Goal: Navigation & Orientation: Go to known website

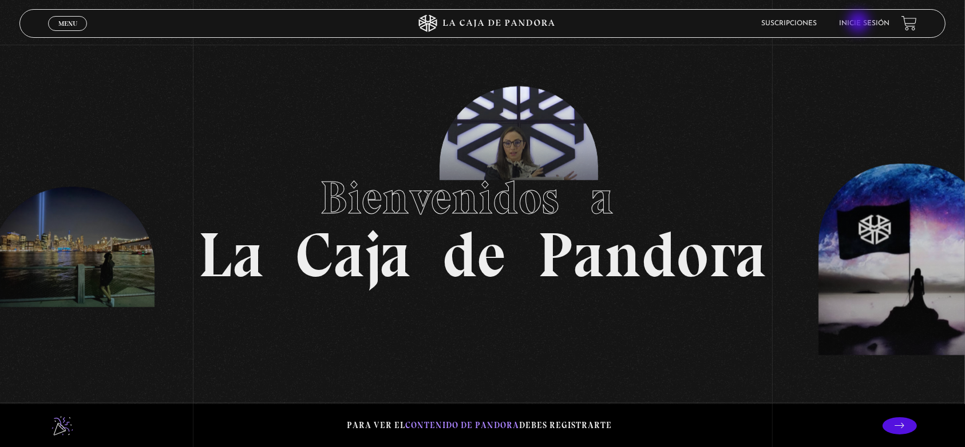
click at [860, 23] on link "Inicie sesión" at bounding box center [865, 23] width 50 height 7
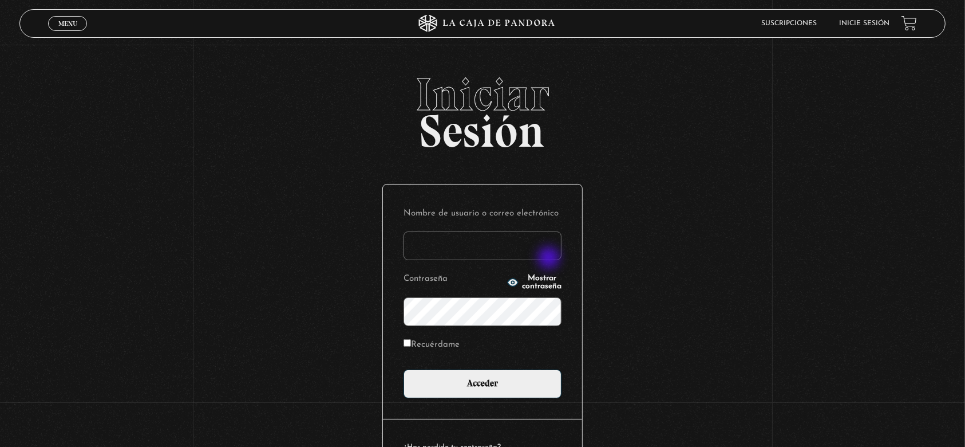
type input "monsee26"
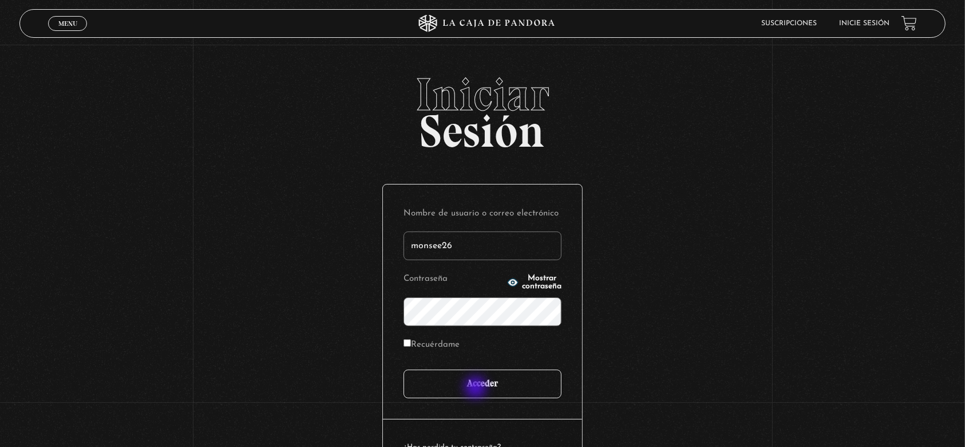
click at [478, 387] on input "Acceder" at bounding box center [483, 383] width 158 height 29
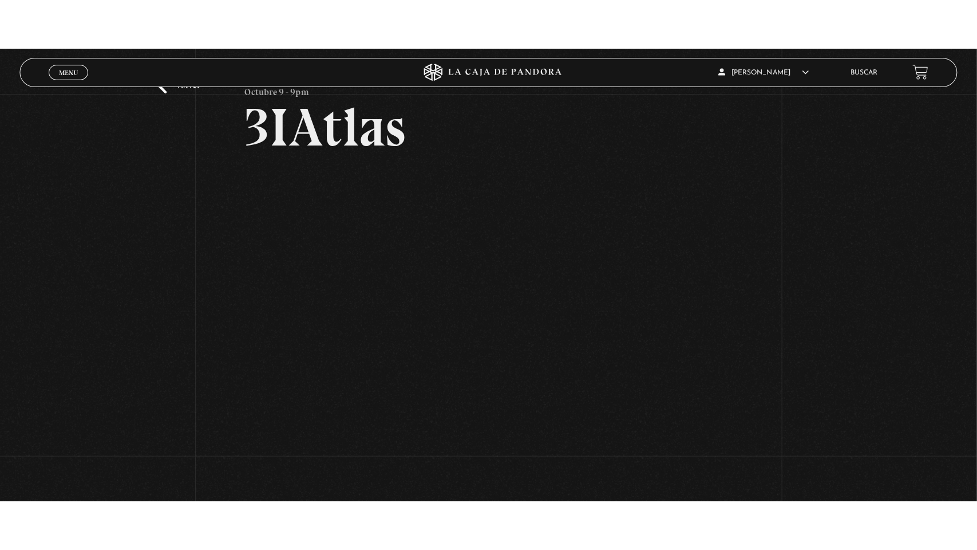
scroll to position [92, 0]
